Goal: Find specific fact: Find specific fact

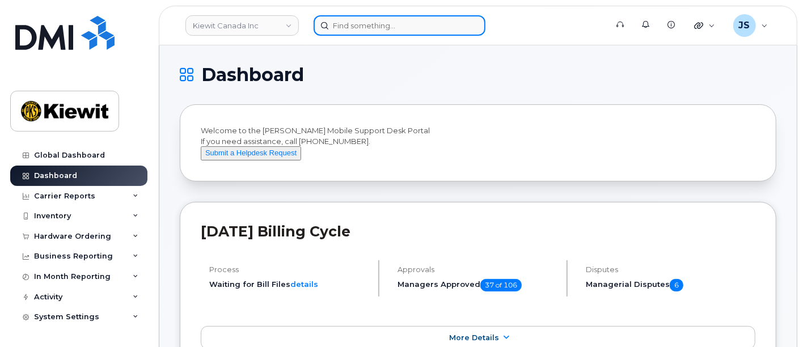
click at [349, 25] on input at bounding box center [399, 25] width 172 height 20
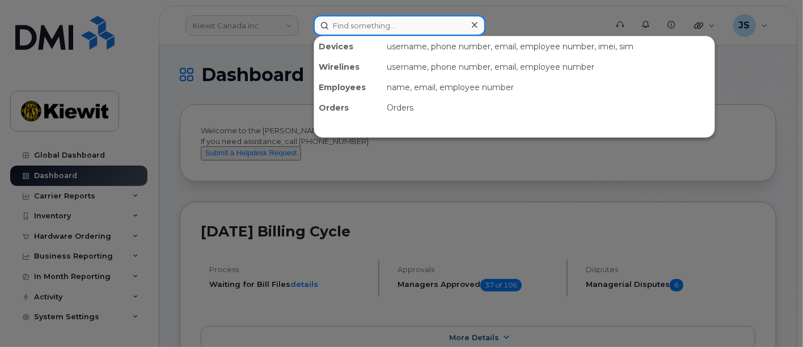
paste input "306132"
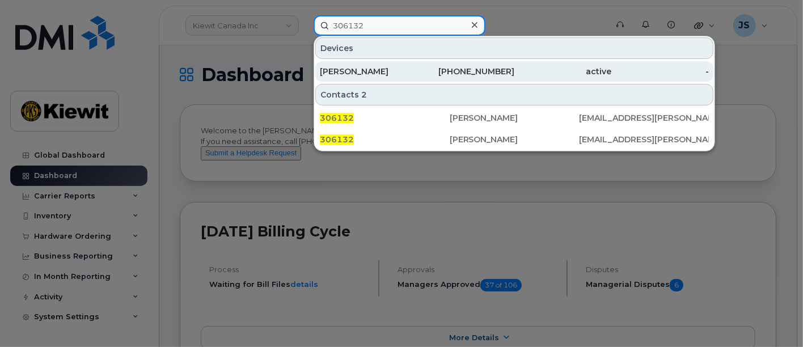
type input "306132"
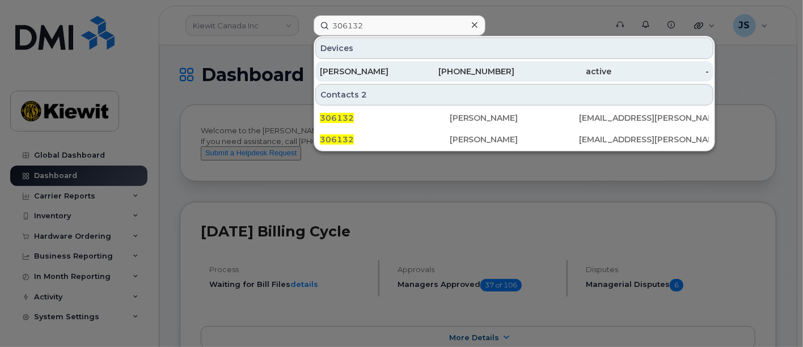
click at [421, 71] on div "[PHONE_NUMBER]" at bounding box center [466, 71] width 98 height 11
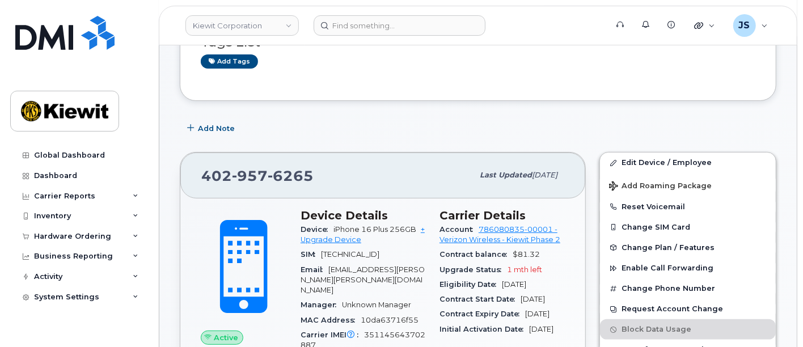
scroll to position [126, 0]
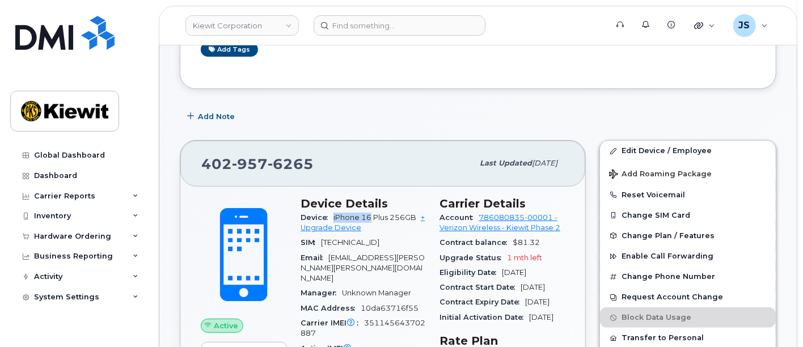
drag, startPoint x: 371, startPoint y: 218, endPoint x: 332, endPoint y: 217, distance: 39.1
click at [332, 217] on div "Device iPhone 16 Plus 256GB + Upgrade Device" at bounding box center [362, 223] width 125 height 26
copy span "iPhone 16"
drag, startPoint x: 330, startPoint y: 162, endPoint x: 185, endPoint y: 150, distance: 145.1
click at [185, 150] on div "402 957 6265 Last updated Oct 07, 2025" at bounding box center [382, 163] width 405 height 45
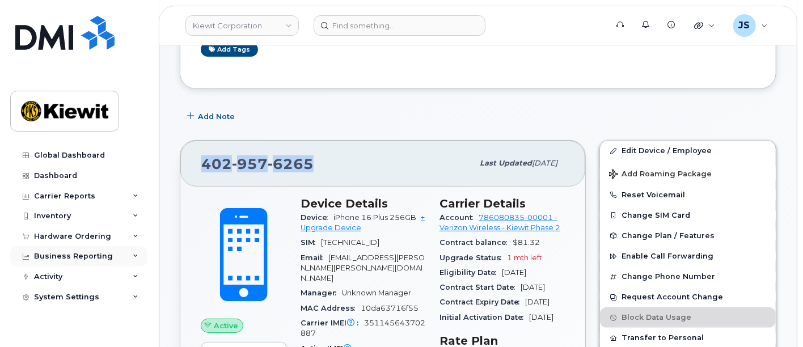
copy span "402 957 6265"
